Goal: Find specific page/section: Find specific page/section

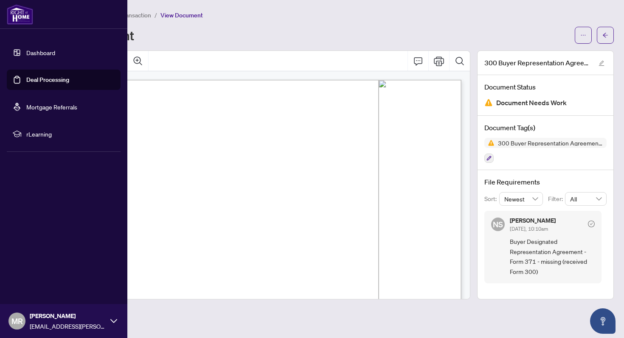
click at [35, 50] on link "Dashboard" at bounding box center [40, 53] width 29 height 8
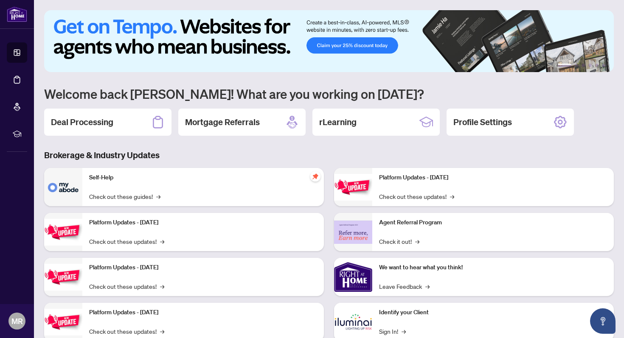
click at [245, 45] on img at bounding box center [329, 41] width 570 height 62
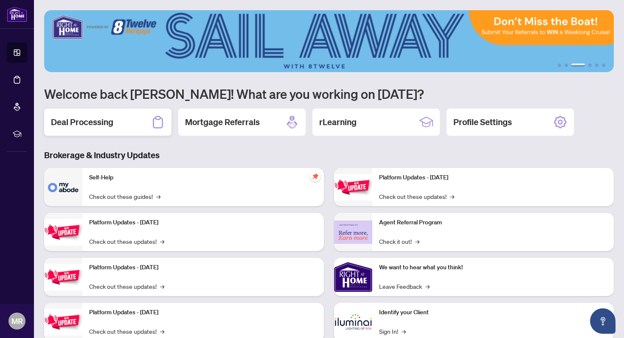
click at [90, 122] on h2 "Deal Processing" at bounding box center [82, 122] width 62 height 12
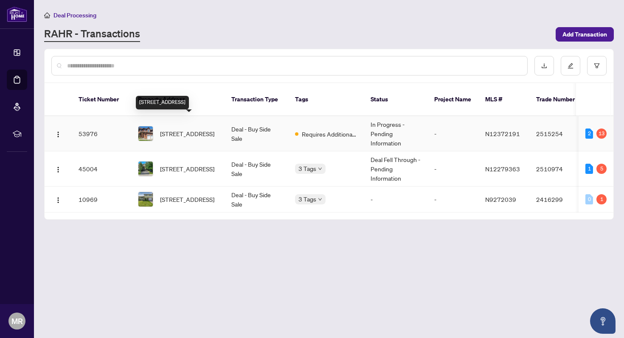
click at [175, 129] on span "142 Estate Garden Ave, Richmond Hill, Ontario L4E 3X8, Canada" at bounding box center [187, 133] width 54 height 9
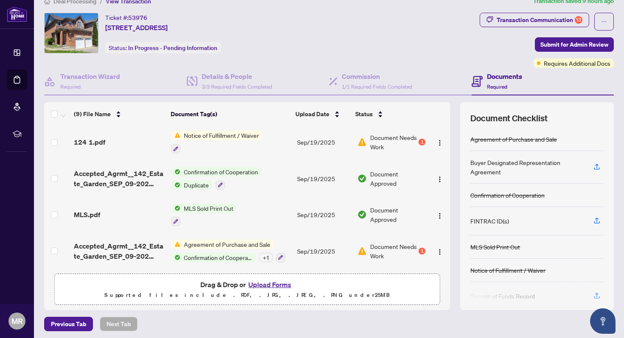
scroll to position [17, 0]
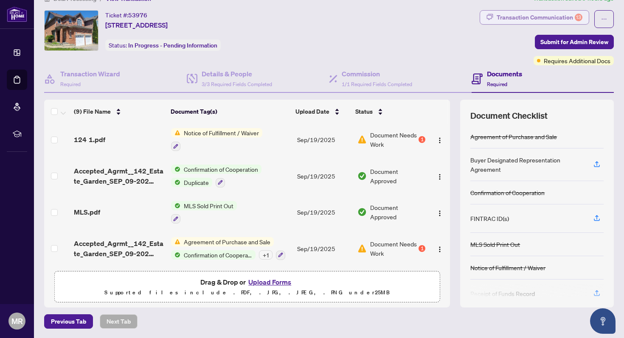
click at [533, 18] on div "Transaction Communication 13" at bounding box center [540, 18] width 86 height 14
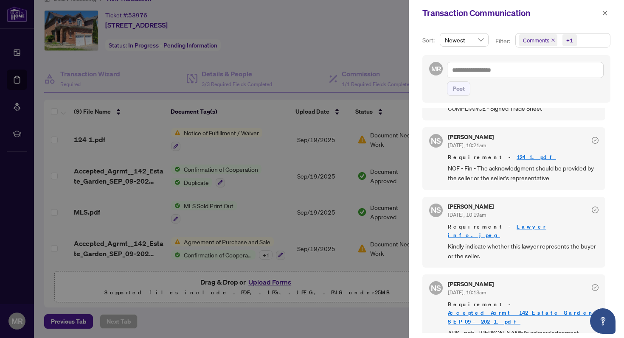
scroll to position [718, 0]
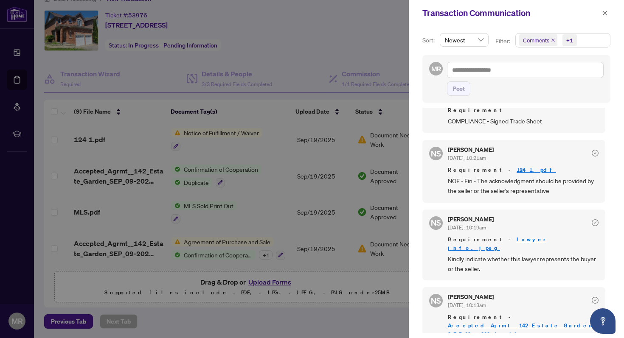
click at [517, 167] on link "124 1.pdf" at bounding box center [536, 169] width 39 height 7
click at [295, 73] on div at bounding box center [312, 169] width 624 height 338
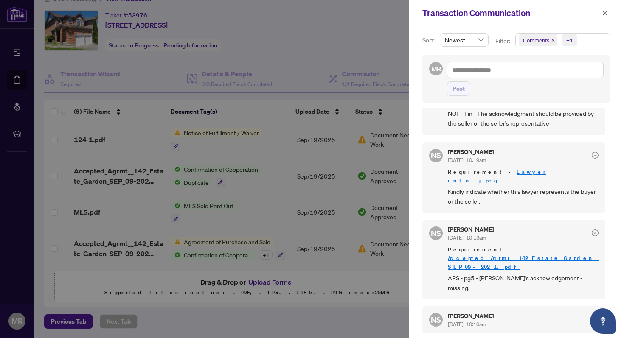
scroll to position [787, 0]
click at [535, 219] on div "NS Neena Sharma Sep/23/2025, 10:13am Requirement - Accepted_Agrmt__142_Estate_G…" at bounding box center [514, 259] width 183 height 80
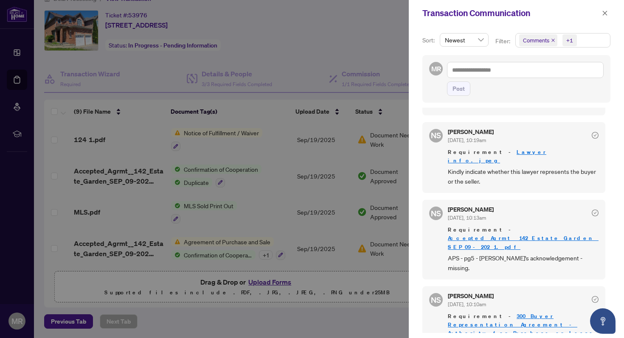
scroll to position [2, 0]
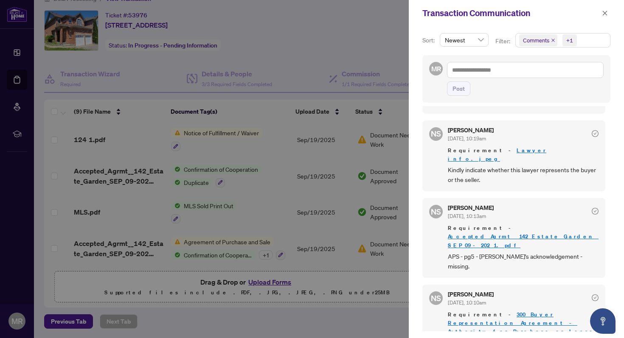
click at [541, 198] on div "NS Neena Sharma Sep/23/2025, 10:13am Requirement - Accepted_Agrmt__142_Estate_G…" at bounding box center [514, 238] width 183 height 80
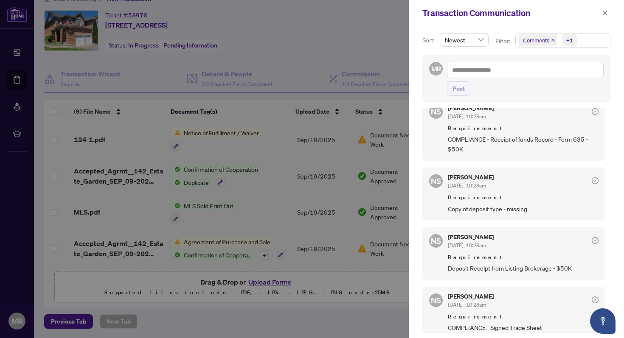
scroll to position [806, 0]
